Goal: Task Accomplishment & Management: Manage account settings

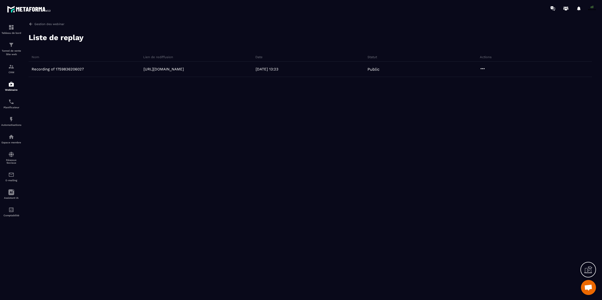
click at [0, 0] on img at bounding box center [0, 0] width 0 height 0
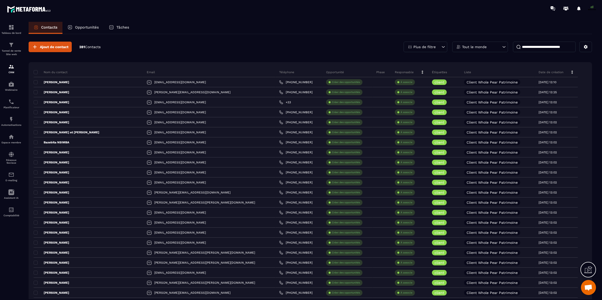
click at [547, 73] on p "Date de création" at bounding box center [551, 72] width 25 height 4
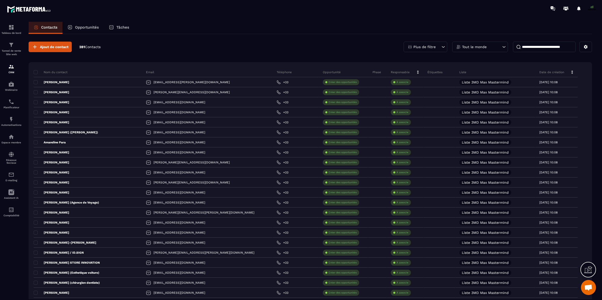
click at [547, 73] on p "Date de création" at bounding box center [552, 72] width 25 height 4
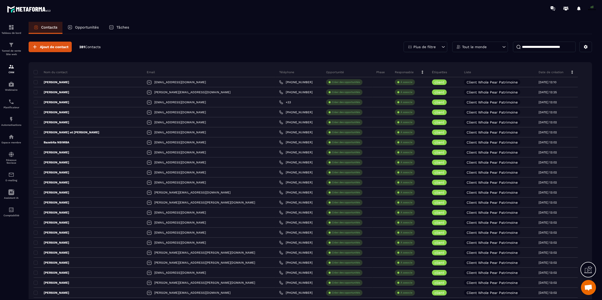
click at [521, 50] on input at bounding box center [544, 47] width 63 height 11
type input "******"
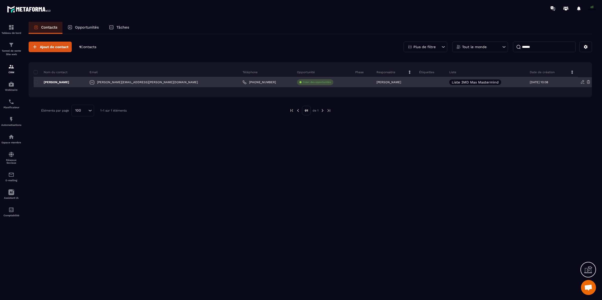
click at [61, 81] on p "[PERSON_NAME]" at bounding box center [52, 82] width 36 height 4
